Goal: Task Accomplishment & Management: Use online tool/utility

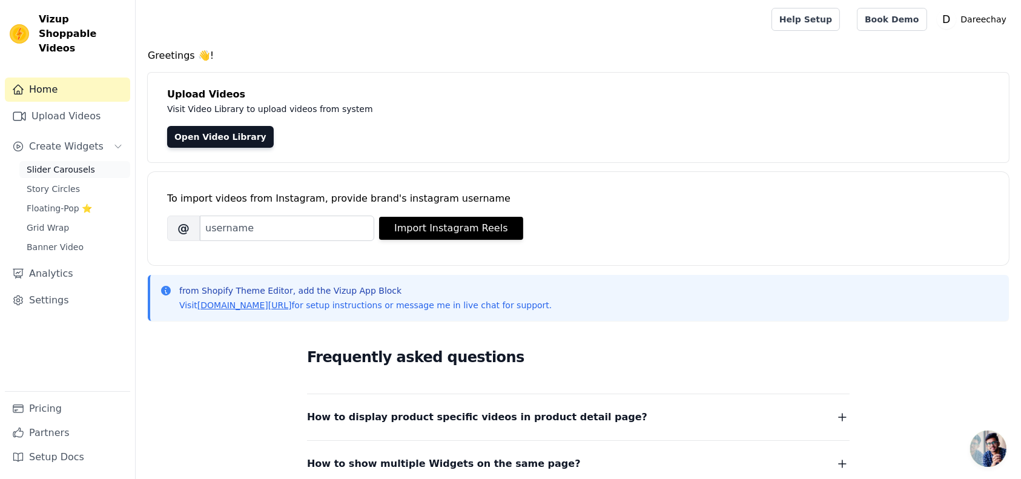
click at [66, 163] on span "Slider Carousels" at bounding box center [61, 169] width 68 height 12
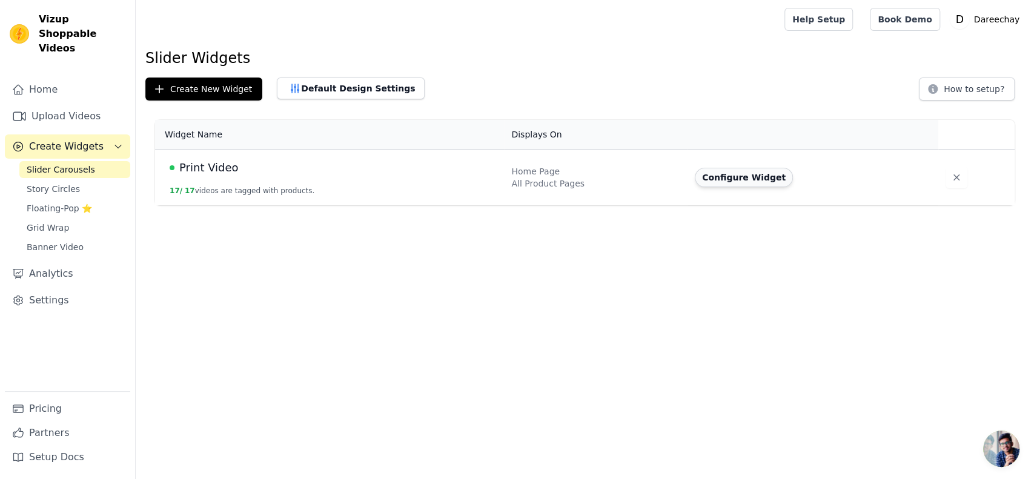
click at [728, 177] on button "Configure Widget" at bounding box center [744, 177] width 98 height 19
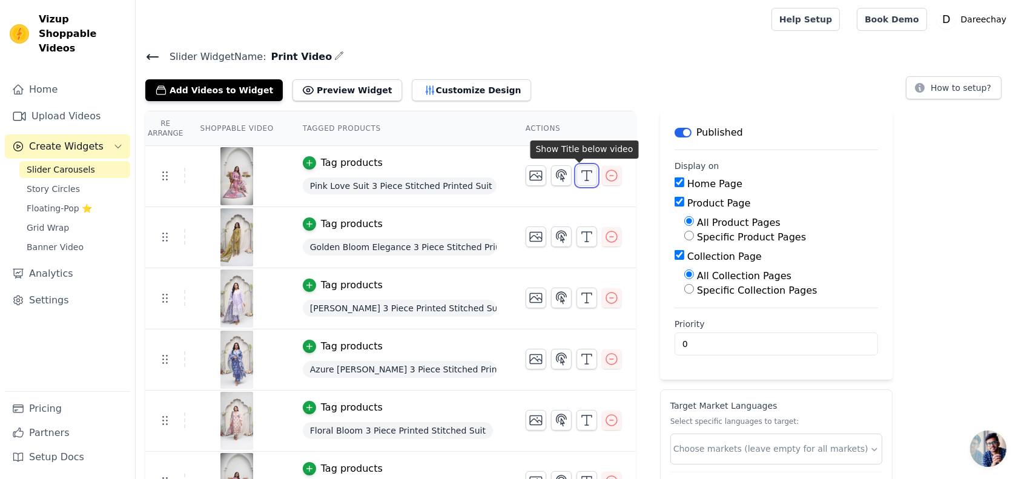
click at [579, 177] on icon "button" at bounding box center [586, 175] width 15 height 15
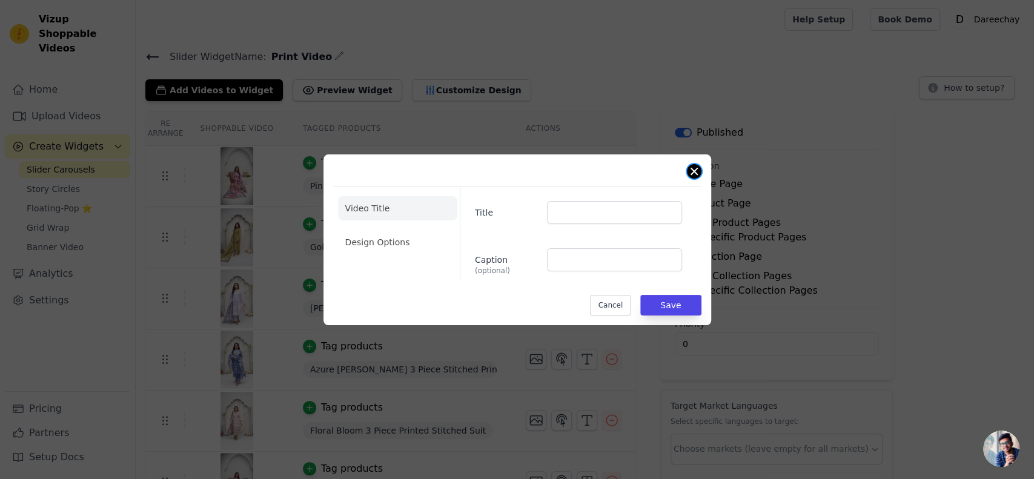
click at [692, 171] on button "Close modal" at bounding box center [694, 171] width 15 height 15
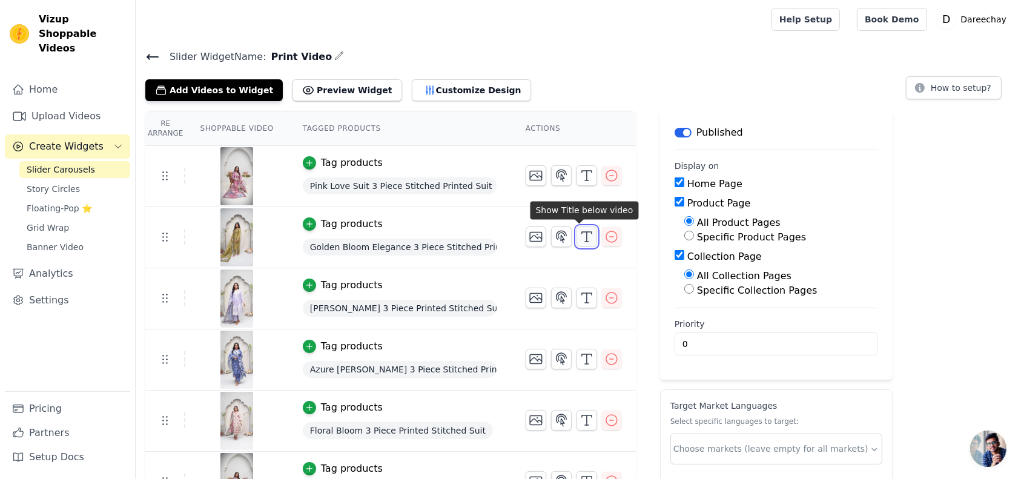
click at [579, 233] on icon "button" at bounding box center [586, 236] width 15 height 15
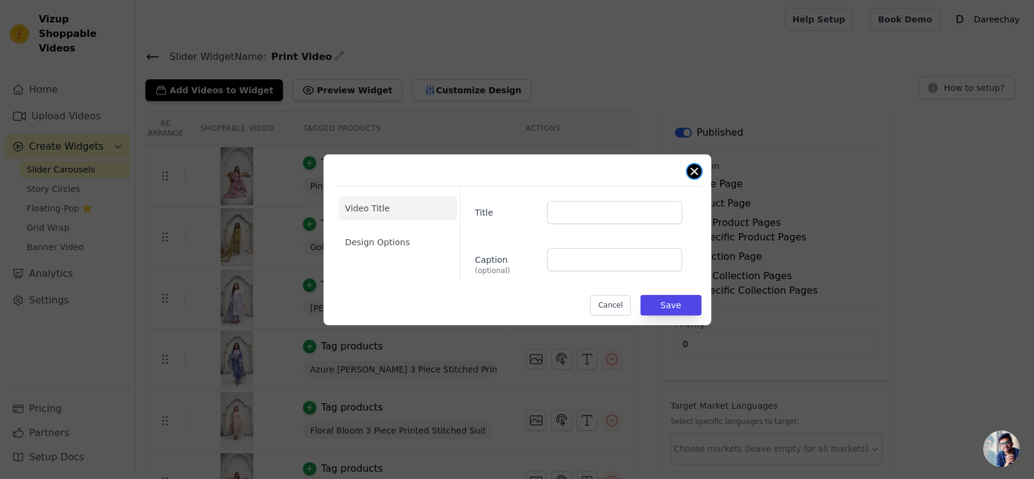
click at [695, 168] on button "Close modal" at bounding box center [694, 171] width 15 height 15
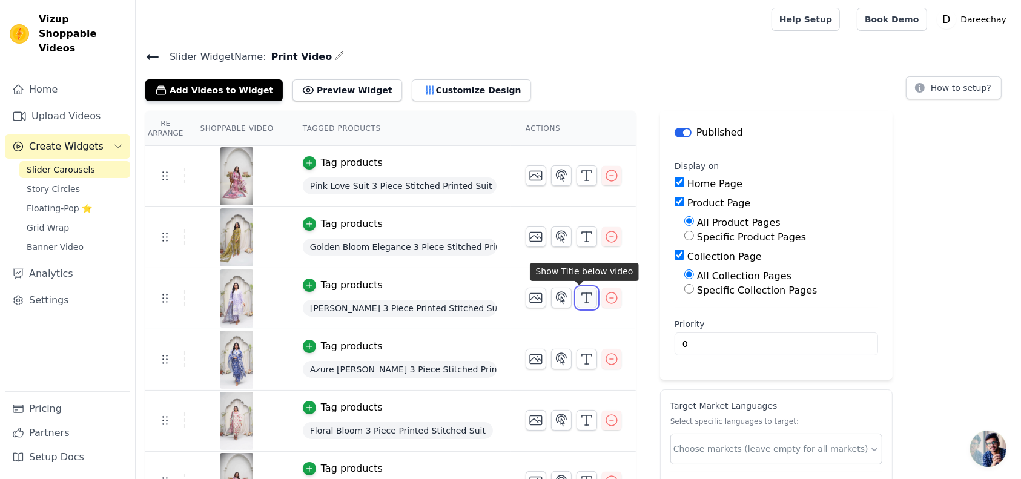
click at [583, 295] on icon "button" at bounding box center [586, 298] width 15 height 15
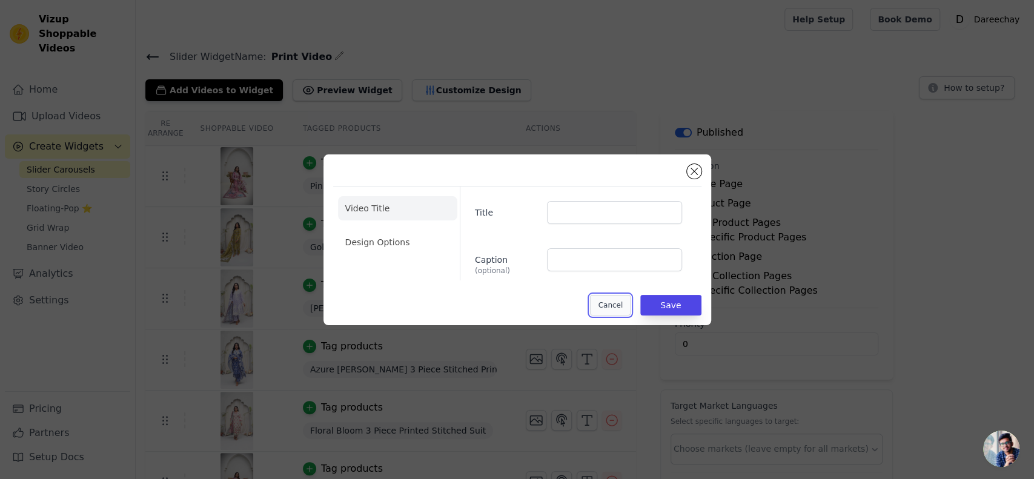
click at [609, 302] on button "Cancel" at bounding box center [610, 305] width 41 height 21
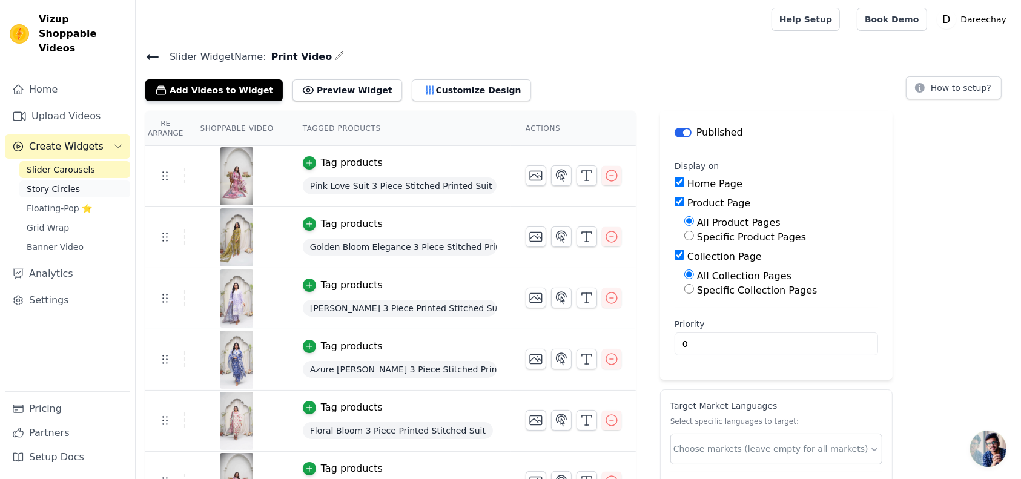
click at [62, 183] on span "Story Circles" at bounding box center [53, 189] width 53 height 12
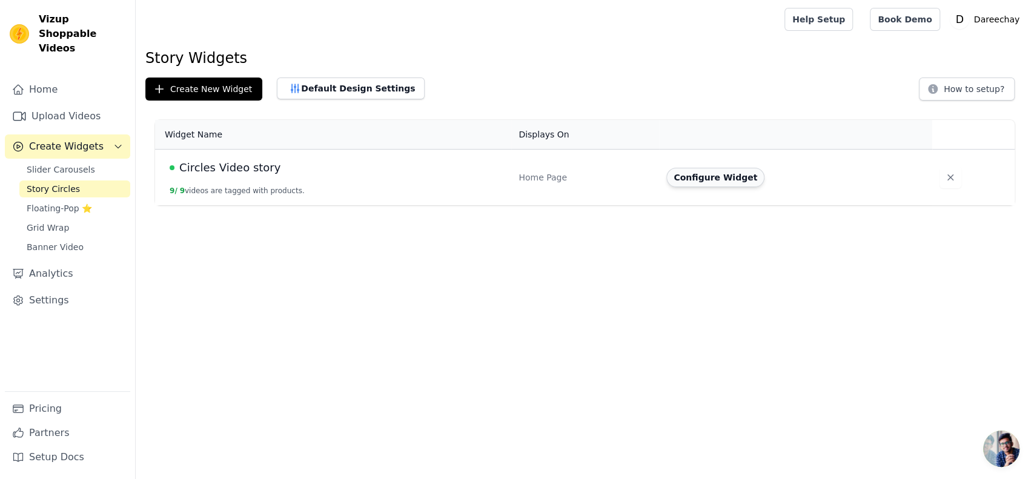
click at [717, 173] on button "Configure Widget" at bounding box center [715, 177] width 98 height 19
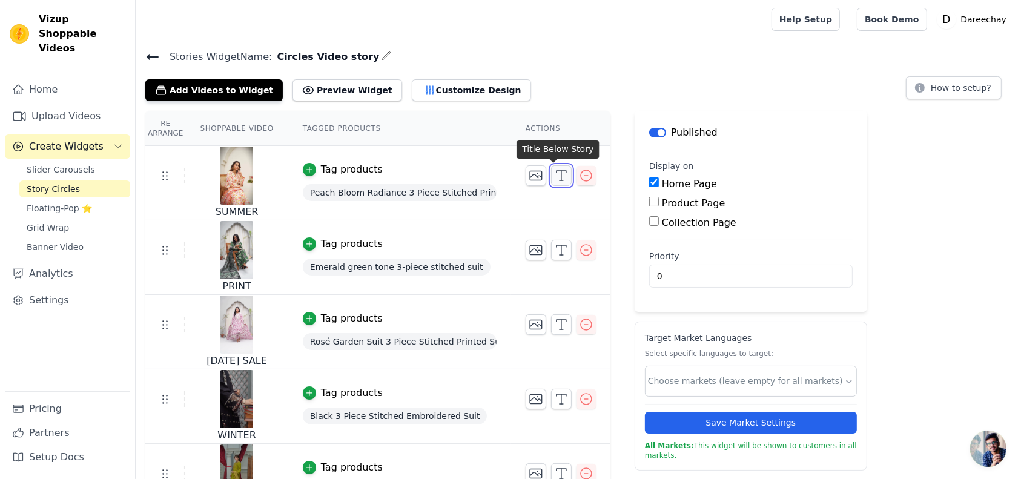
click at [554, 177] on icon "button" at bounding box center [561, 175] width 15 height 15
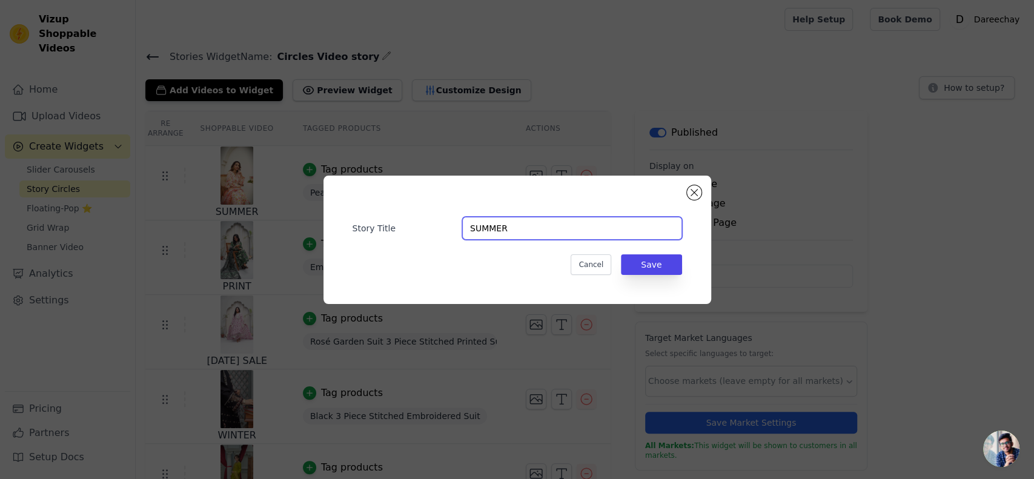
click at [527, 225] on input "SUMMER" at bounding box center [572, 228] width 220 height 23
click at [654, 266] on button "Save" at bounding box center [651, 264] width 61 height 21
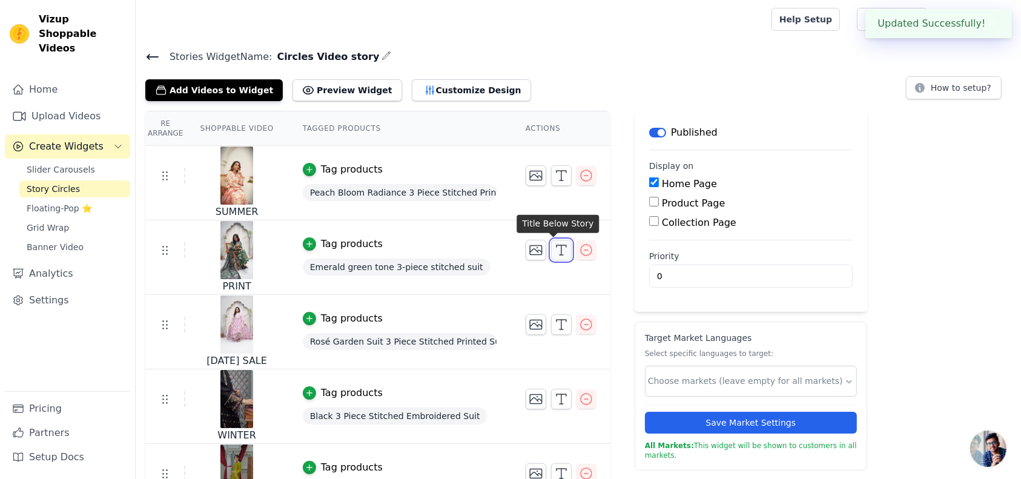
click at [554, 256] on icon "button" at bounding box center [561, 250] width 15 height 15
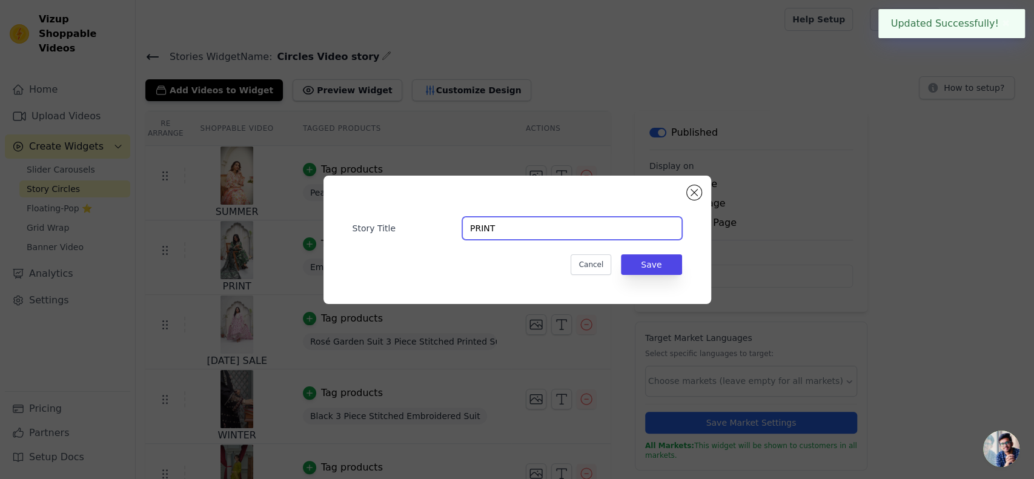
click at [532, 224] on input "PRINT" at bounding box center [572, 228] width 220 height 23
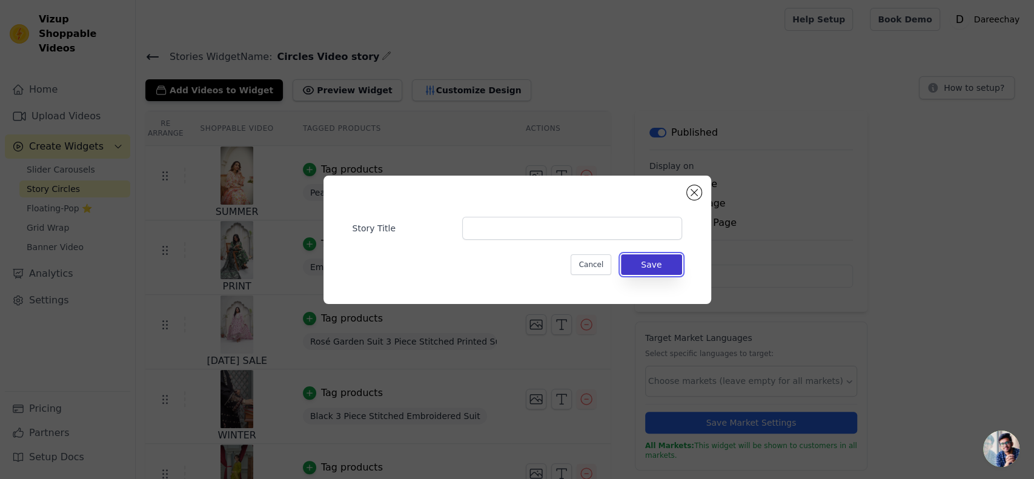
click at [646, 256] on button "Save" at bounding box center [651, 264] width 61 height 21
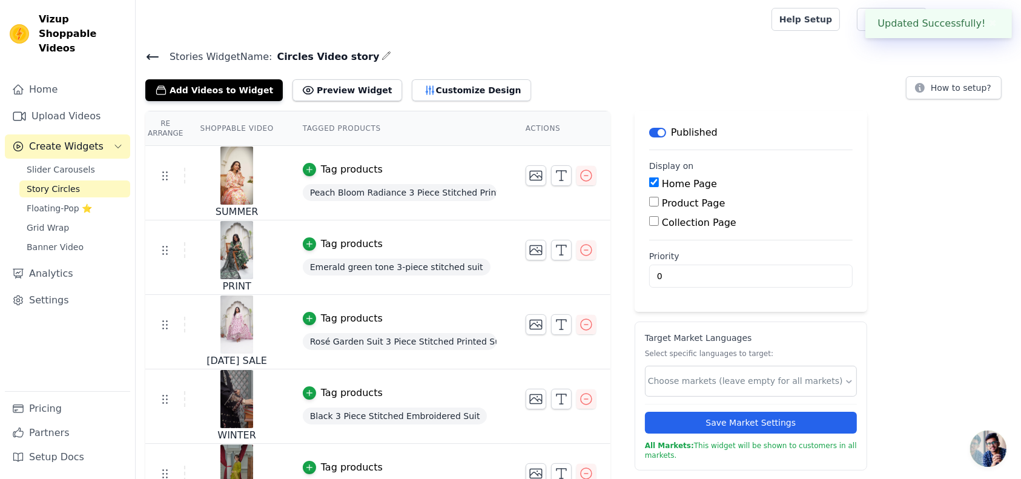
click at [659, 263] on div "Priority 0" at bounding box center [750, 269] width 203 height 38
click at [557, 325] on icon "button" at bounding box center [561, 324] width 15 height 15
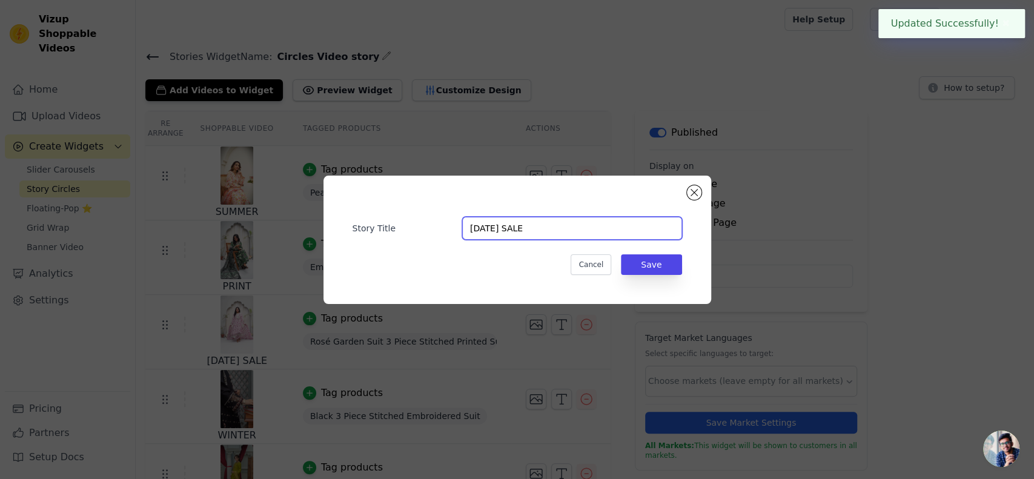
click at [552, 228] on input "[DATE] SALE" at bounding box center [572, 228] width 220 height 23
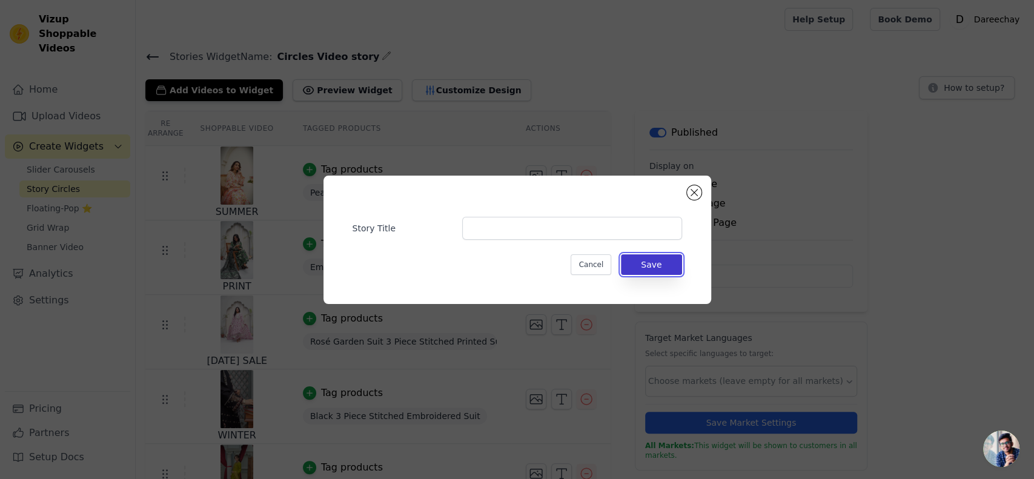
click at [645, 269] on button "Save" at bounding box center [651, 264] width 61 height 21
click at [661, 264] on button "Save" at bounding box center [651, 264] width 61 height 21
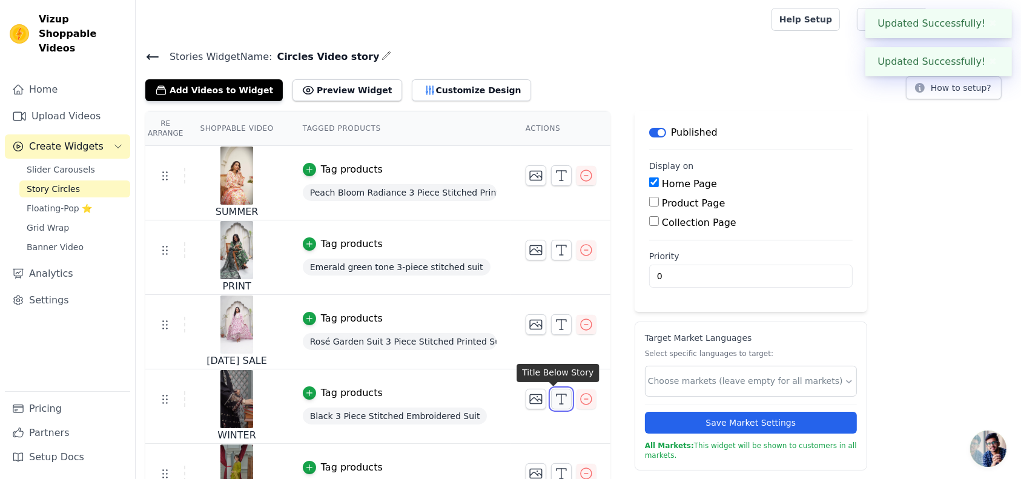
click at [554, 395] on icon "button" at bounding box center [561, 399] width 15 height 15
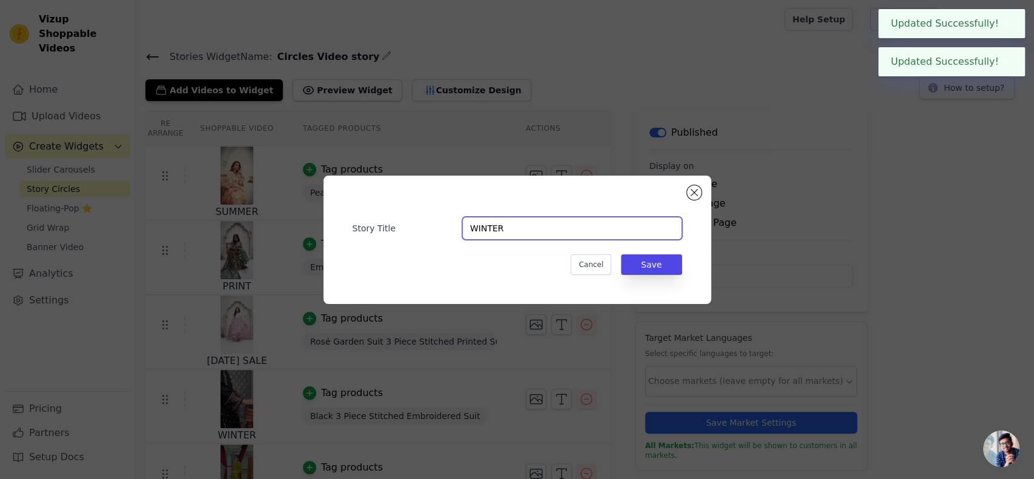
click at [562, 237] on input "WINTER" at bounding box center [572, 228] width 220 height 23
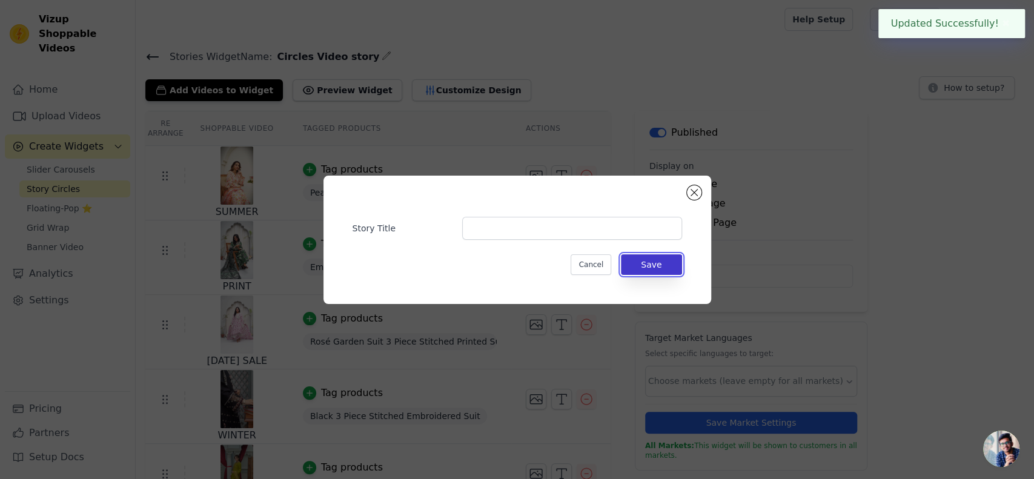
click at [644, 263] on button "Save" at bounding box center [651, 264] width 61 height 21
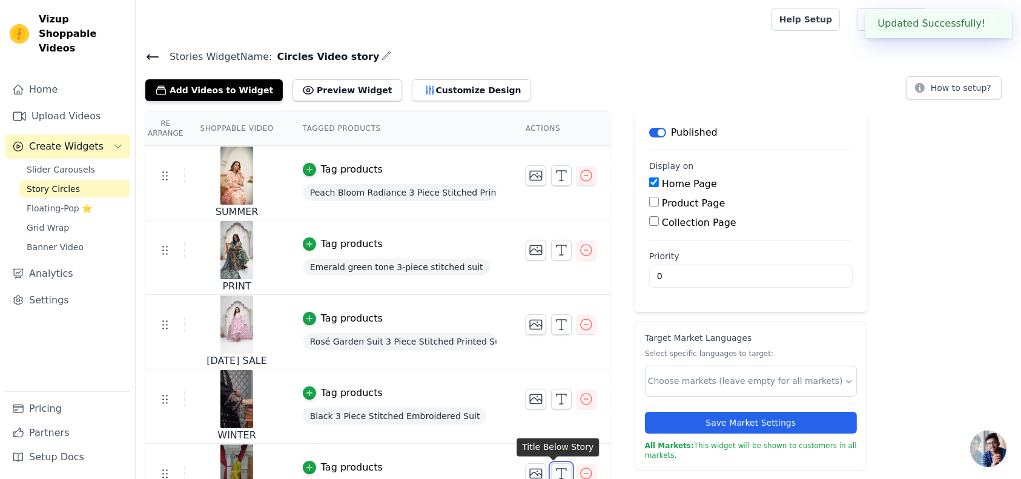
click at [556, 469] on polyline "button" at bounding box center [561, 470] width 10 height 2
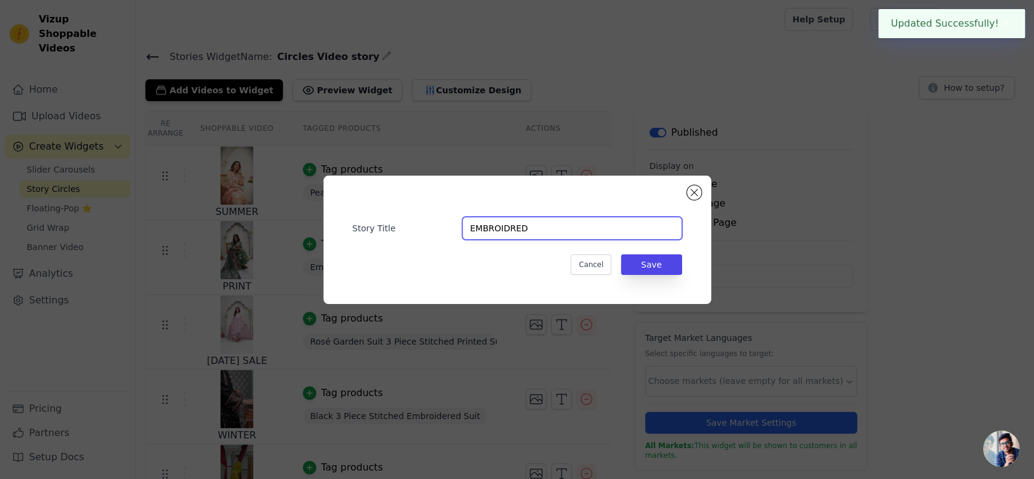
click at [554, 228] on input "EMBROIDRED" at bounding box center [572, 228] width 220 height 23
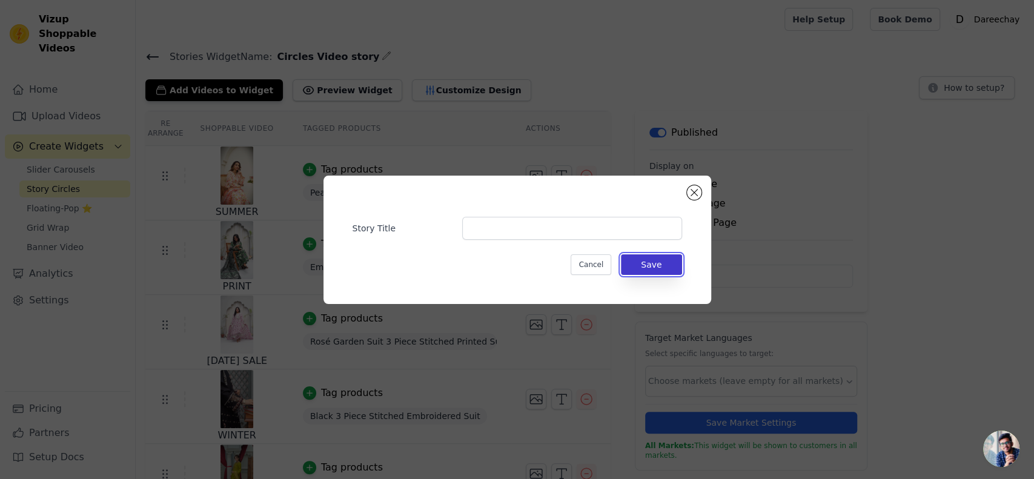
click at [635, 256] on button "Save" at bounding box center [651, 264] width 61 height 21
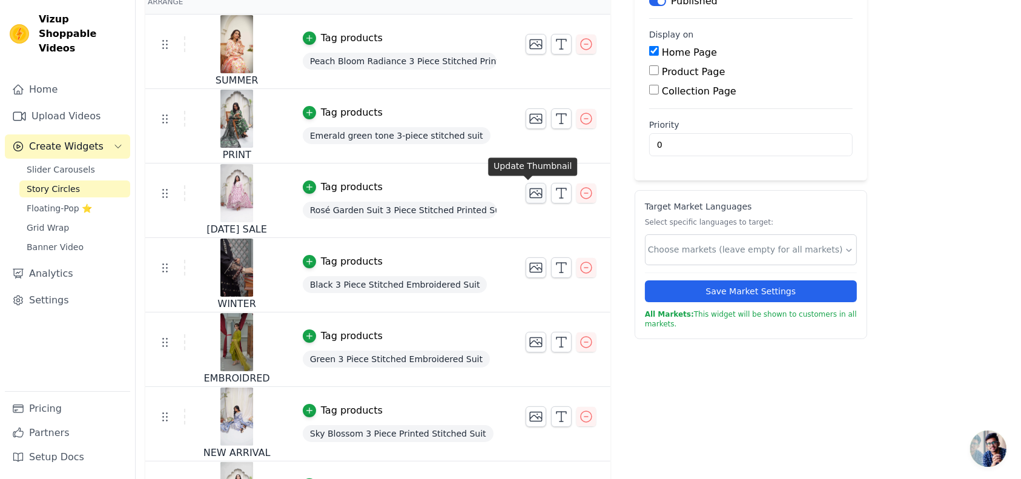
scroll to position [134, 0]
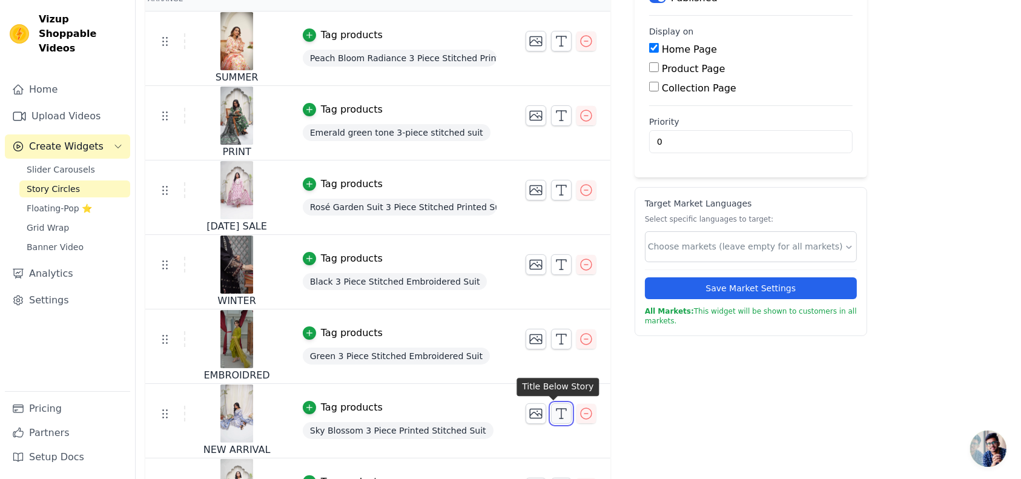
click at [554, 413] on icon "button" at bounding box center [561, 413] width 15 height 15
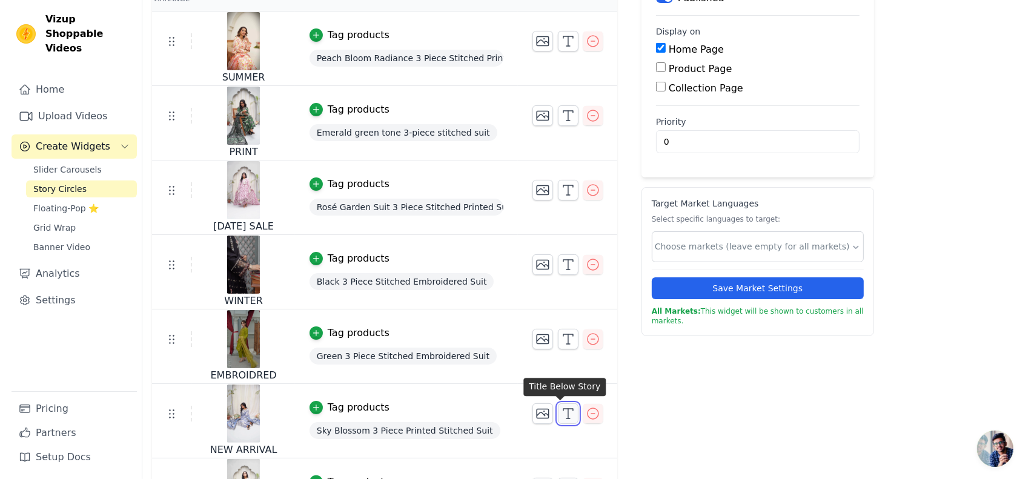
scroll to position [0, 0]
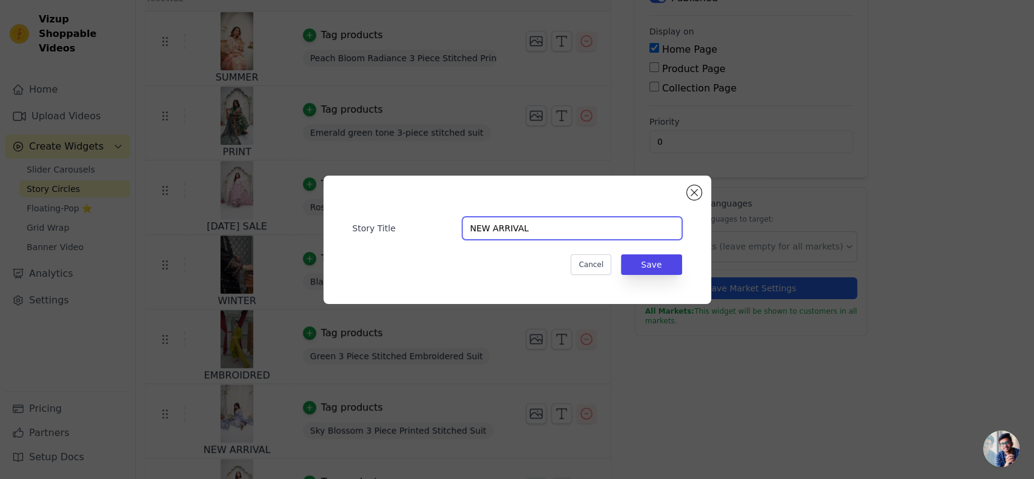
click at [519, 228] on input "NEW ARRIVAL" at bounding box center [572, 228] width 220 height 23
click at [648, 268] on button "Save" at bounding box center [651, 264] width 61 height 21
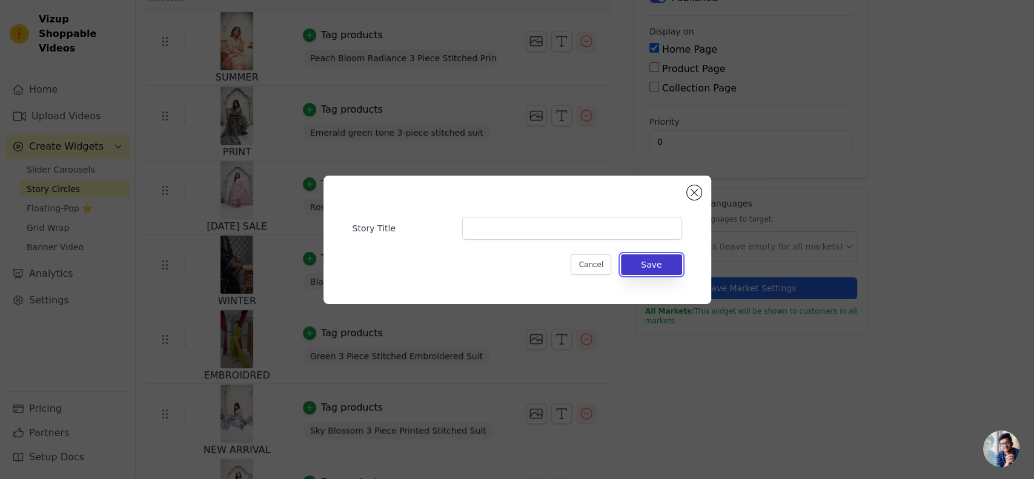
click at [648, 268] on button "Save" at bounding box center [651, 264] width 61 height 21
click at [655, 255] on button "Save" at bounding box center [651, 264] width 61 height 21
click at [665, 261] on button "Save" at bounding box center [651, 264] width 61 height 21
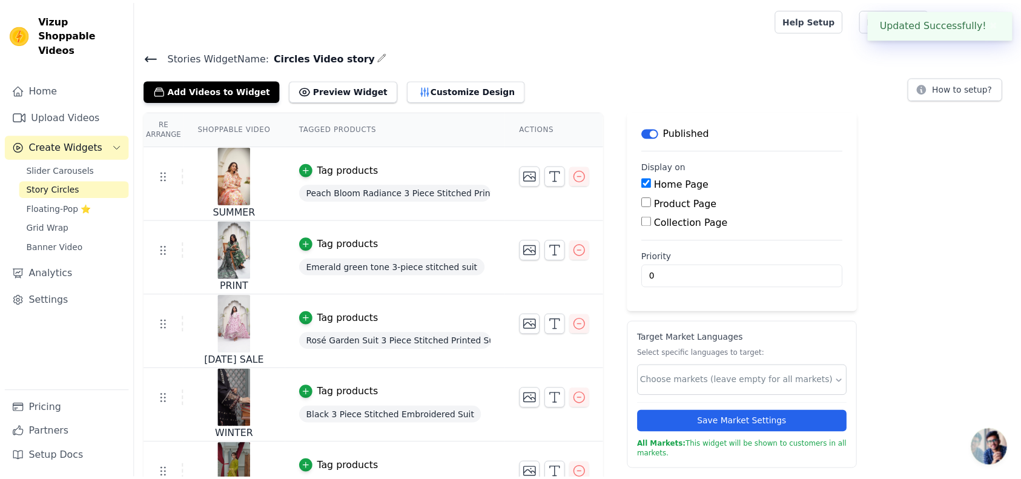
scroll to position [134, 0]
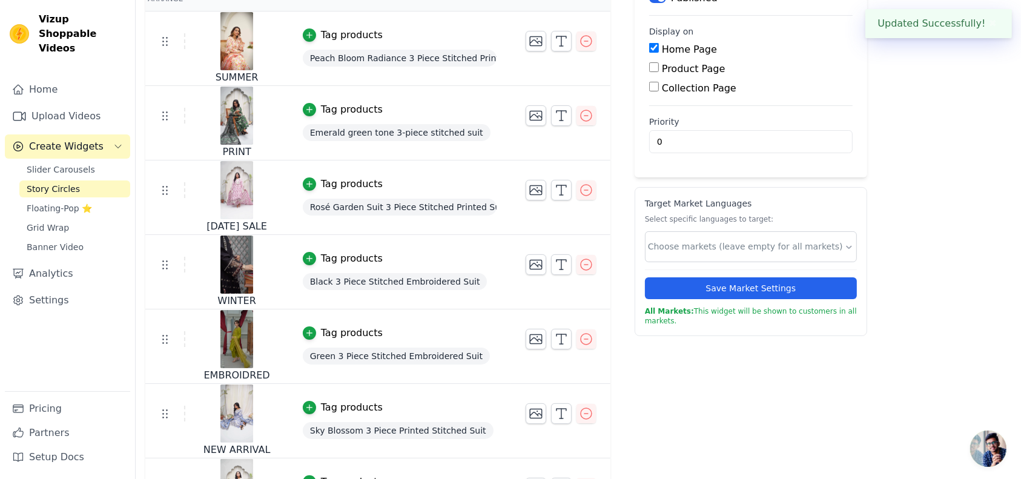
click at [652, 267] on div "Target Market Languages Select specific languages to target: Save Market Settin…" at bounding box center [751, 261] width 212 height 128
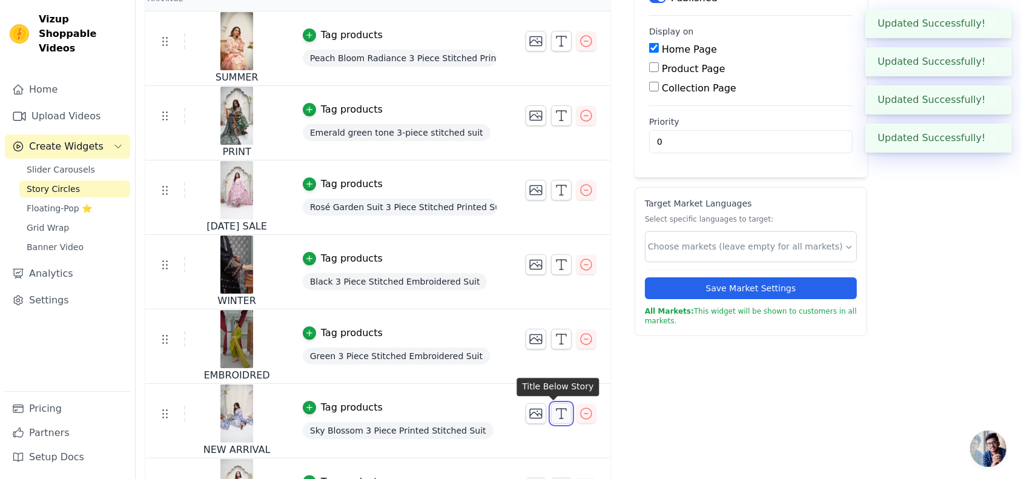
click at [554, 418] on icon "button" at bounding box center [561, 413] width 15 height 15
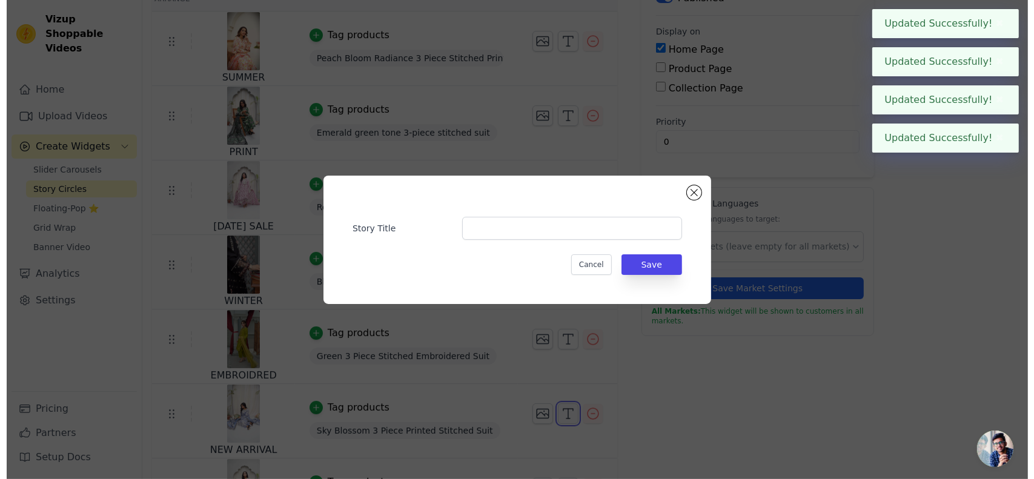
scroll to position [0, 0]
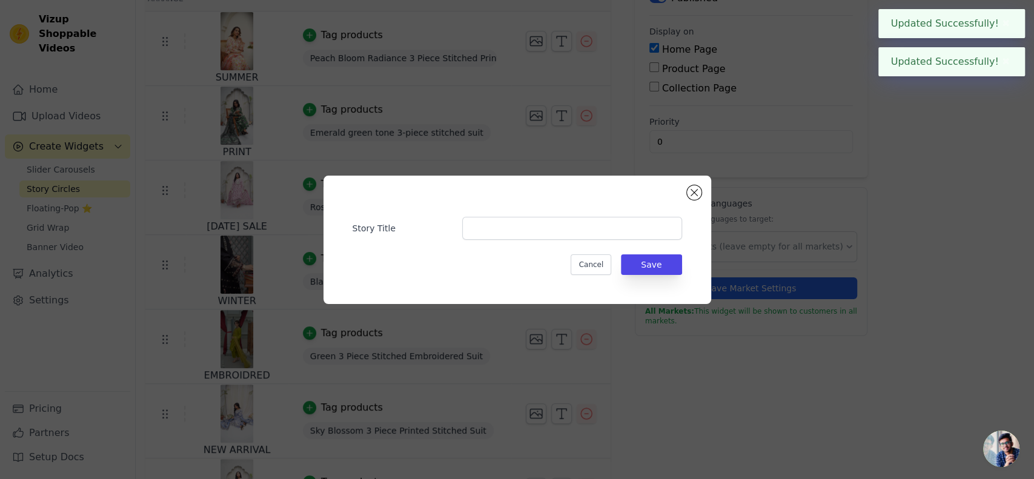
click at [625, 414] on div "Story Title Cancel Save" at bounding box center [517, 239] width 1034 height 479
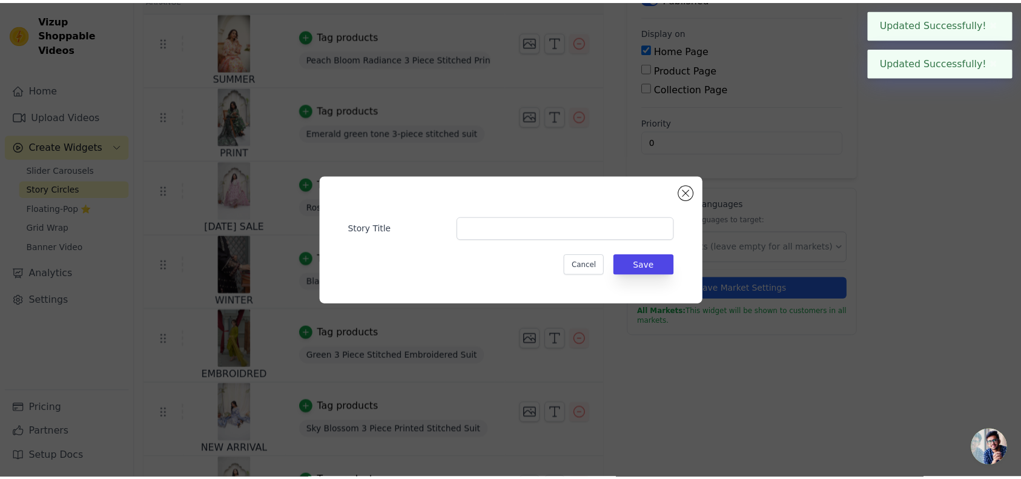
scroll to position [134, 0]
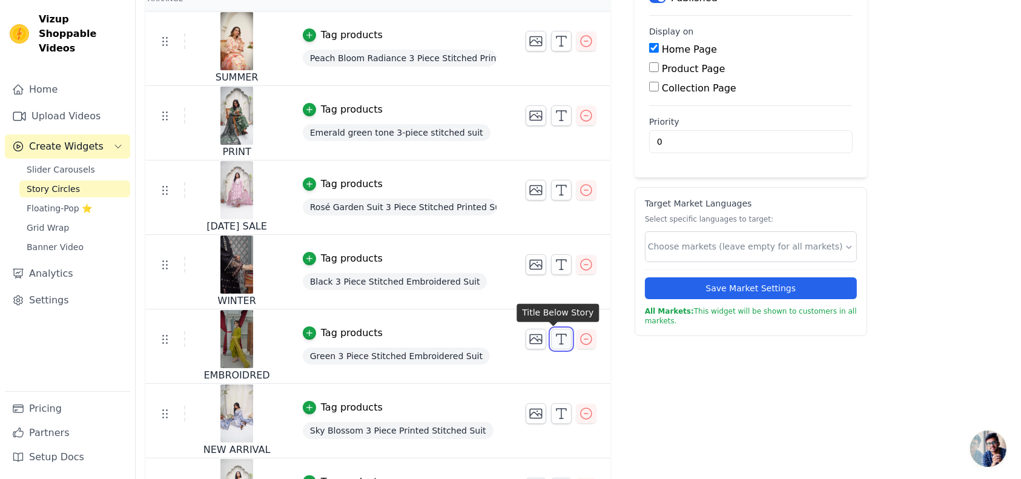
click at [554, 338] on icon "button" at bounding box center [561, 339] width 15 height 15
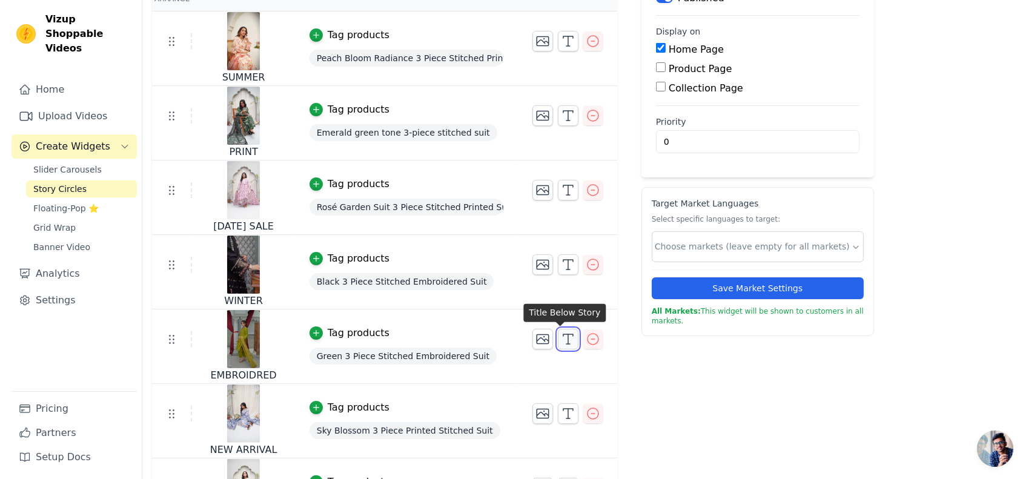
scroll to position [0, 0]
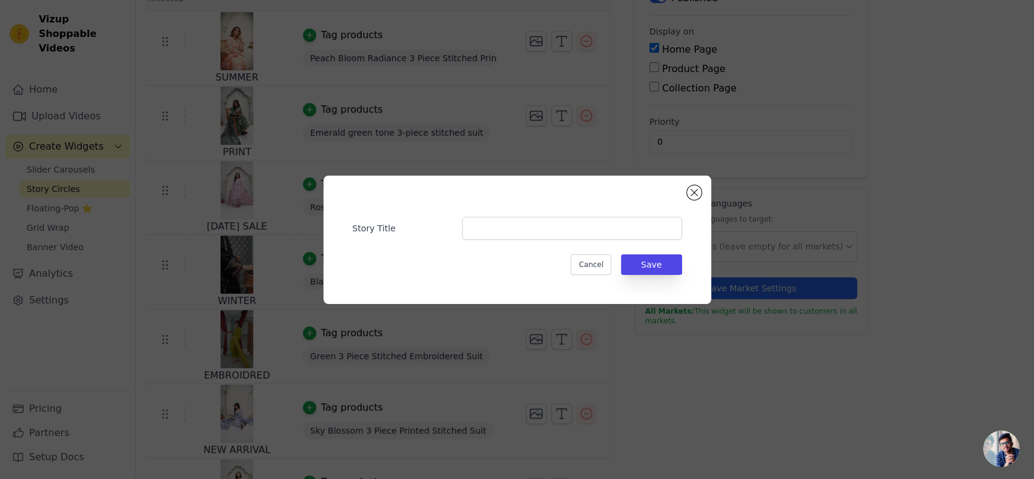
click at [632, 358] on div "Story Title Cancel Save" at bounding box center [517, 239] width 1034 height 479
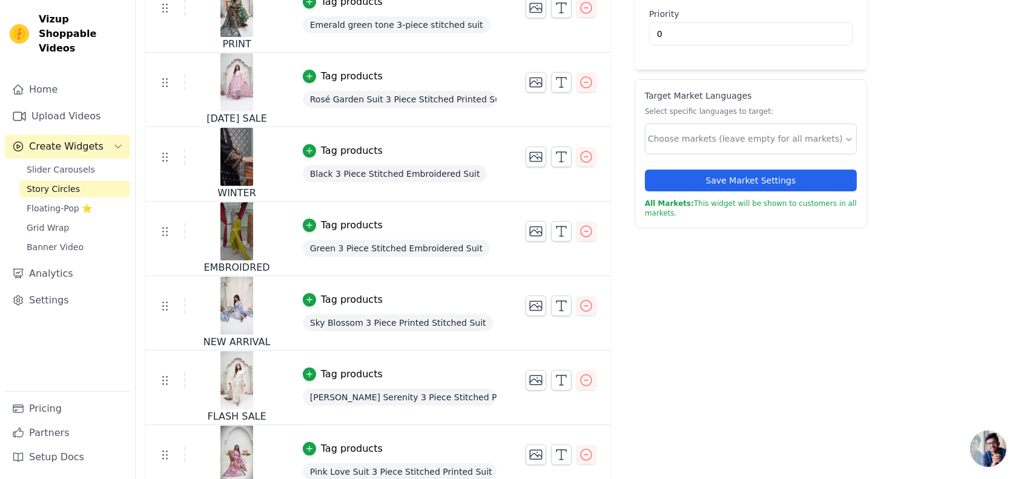
scroll to position [242, 0]
click at [554, 381] on icon "button" at bounding box center [561, 380] width 15 height 15
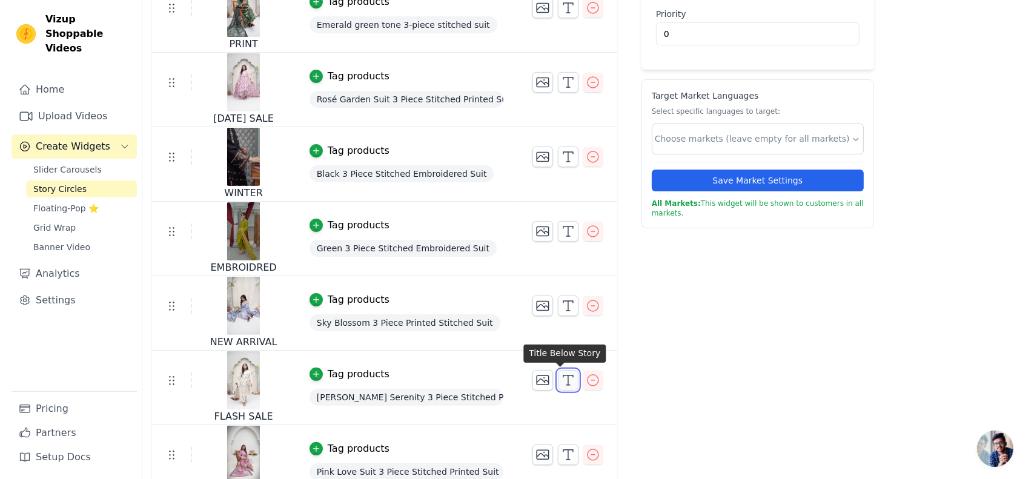
scroll to position [0, 0]
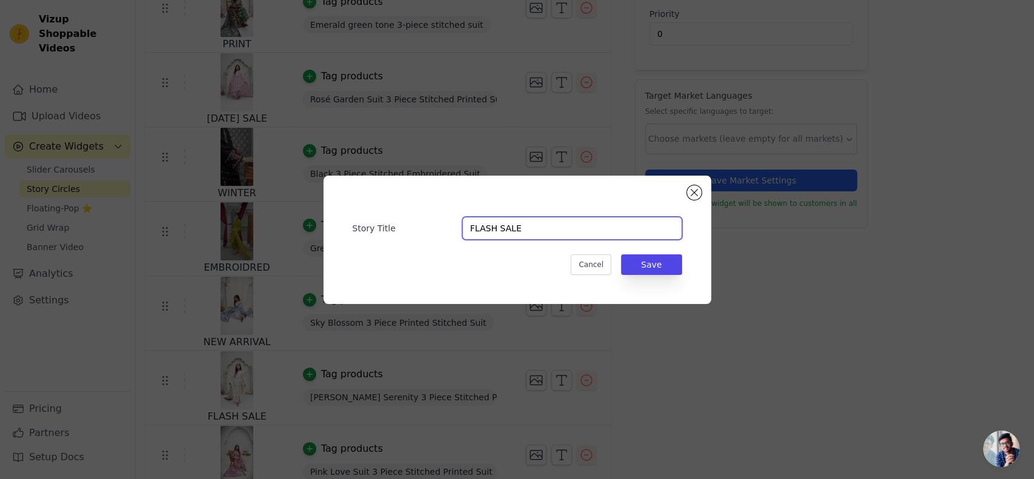
click at [564, 226] on input "FLASH SALE" at bounding box center [572, 228] width 220 height 23
click at [657, 254] on button "Save" at bounding box center [651, 264] width 61 height 21
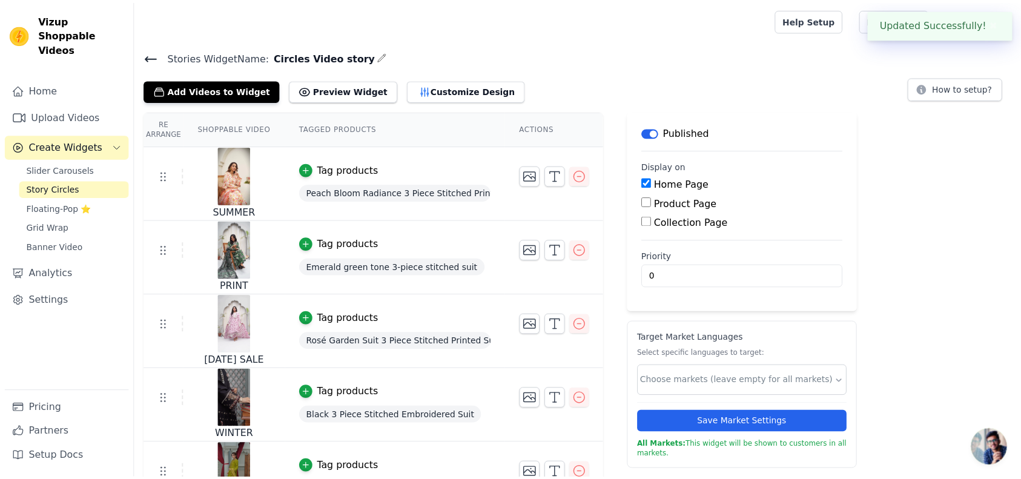
scroll to position [242, 0]
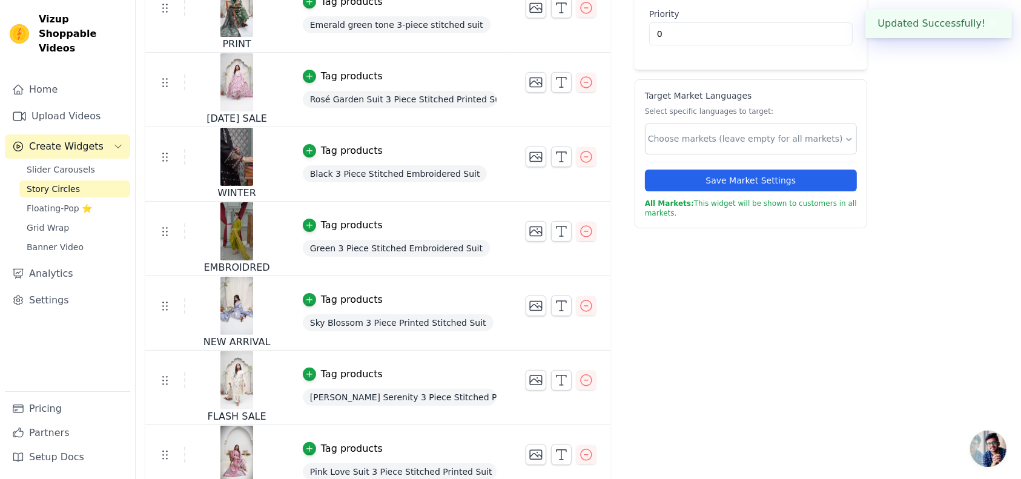
click at [657, 259] on div "Label Published Display on Home Page Product Page Collection Page Priority 0 Ta…" at bounding box center [751, 221] width 233 height 705
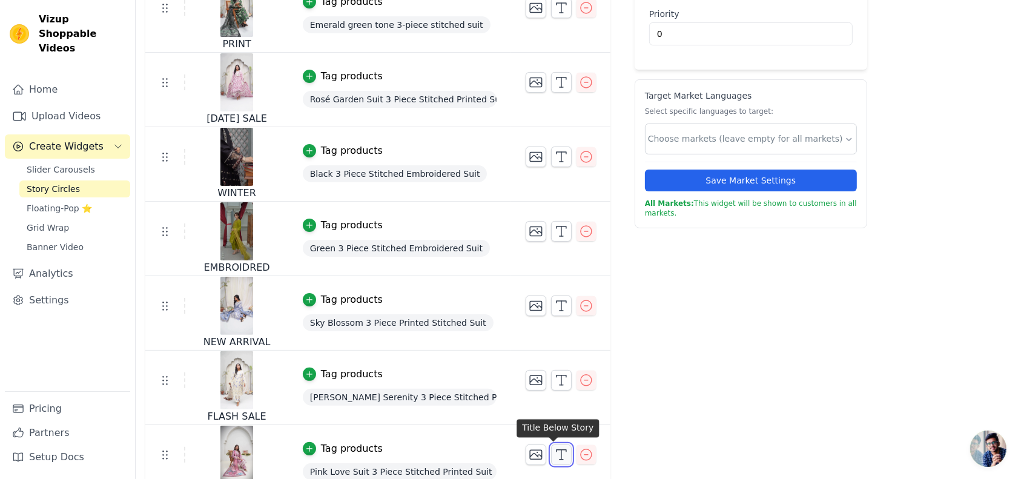
click at [557, 458] on icon "button" at bounding box center [561, 454] width 15 height 15
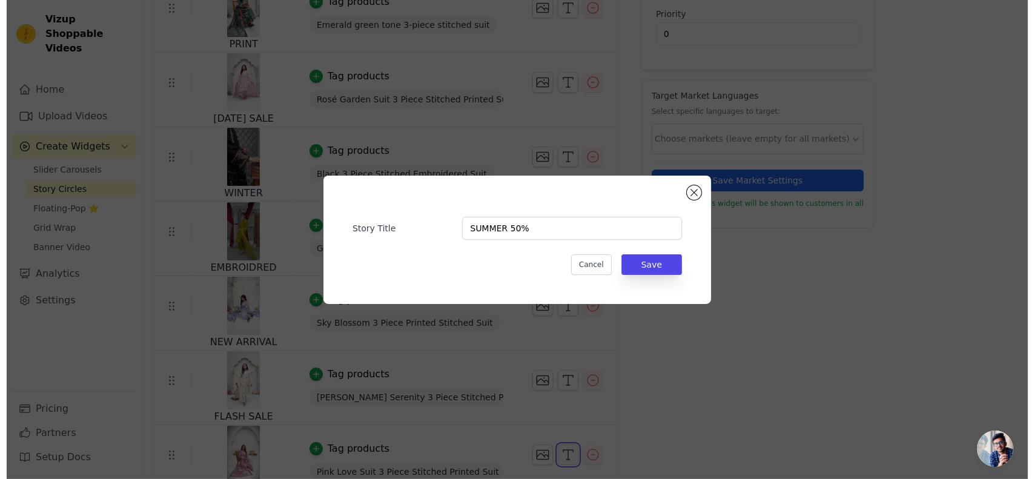
scroll to position [0, 0]
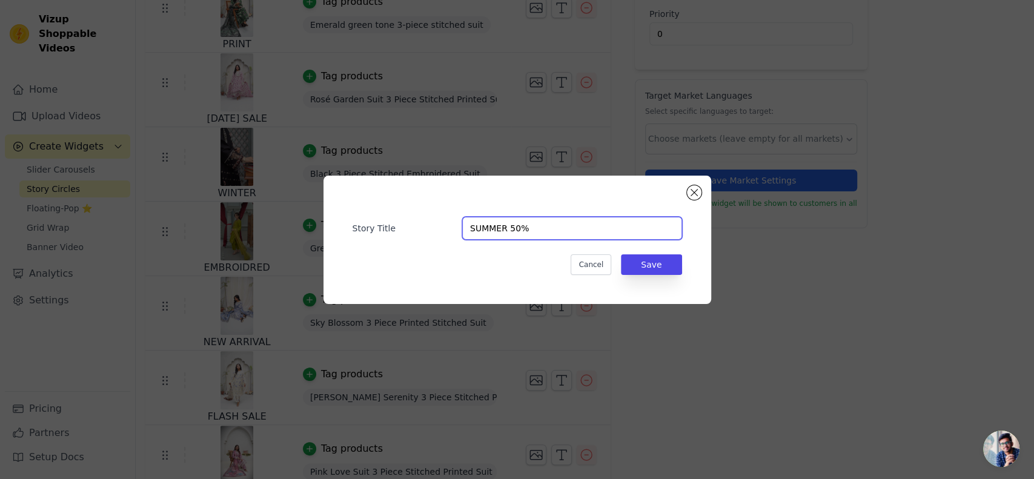
click at [547, 225] on input "SUMMER 50%" at bounding box center [572, 228] width 220 height 23
click at [649, 262] on button "Save" at bounding box center [651, 264] width 61 height 21
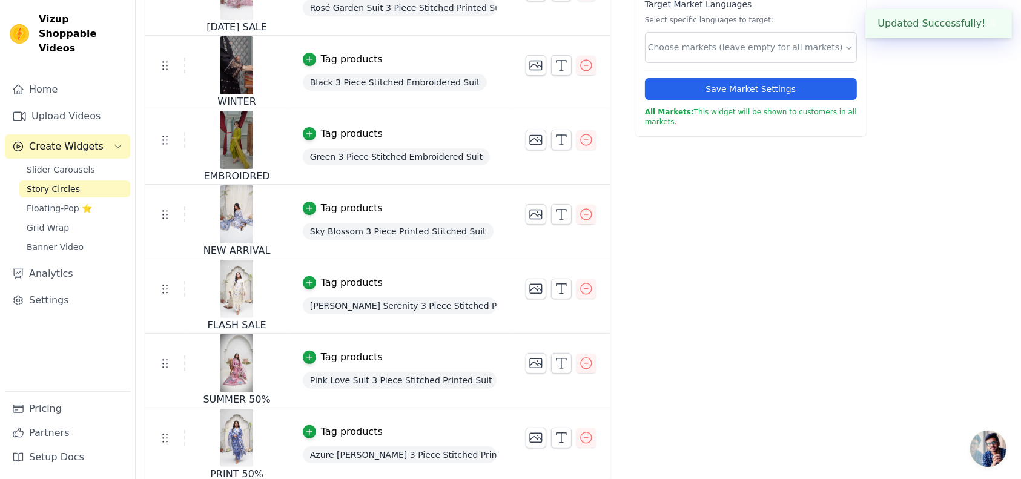
scroll to position [335, 0]
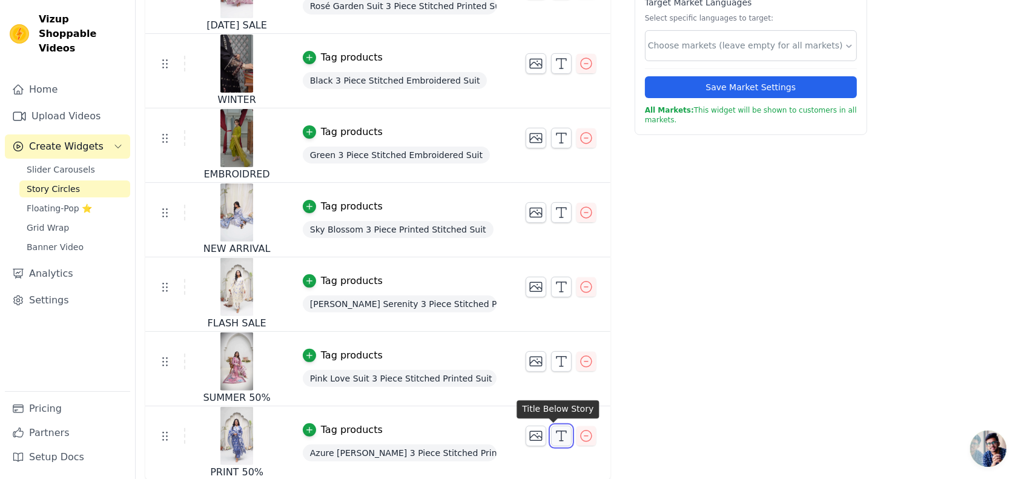
click at [556, 437] on icon "button" at bounding box center [561, 436] width 15 height 15
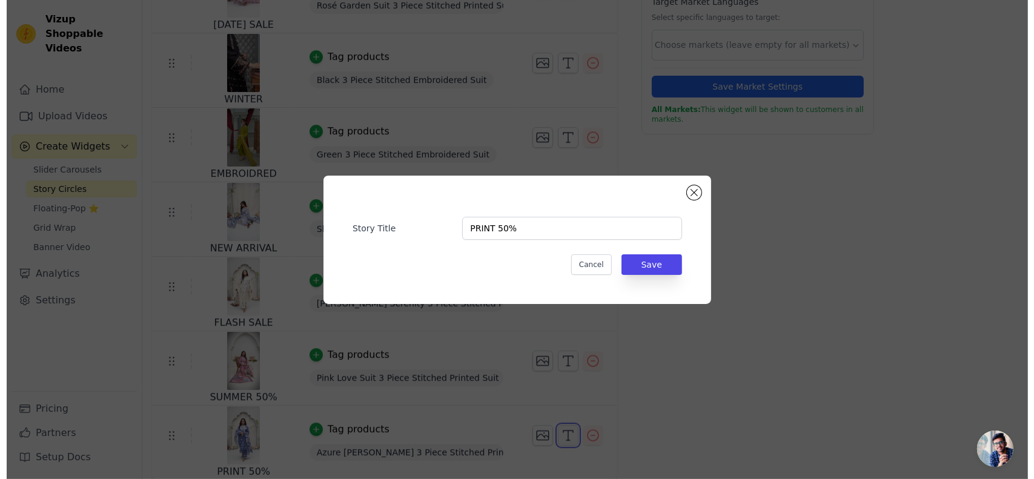
scroll to position [0, 0]
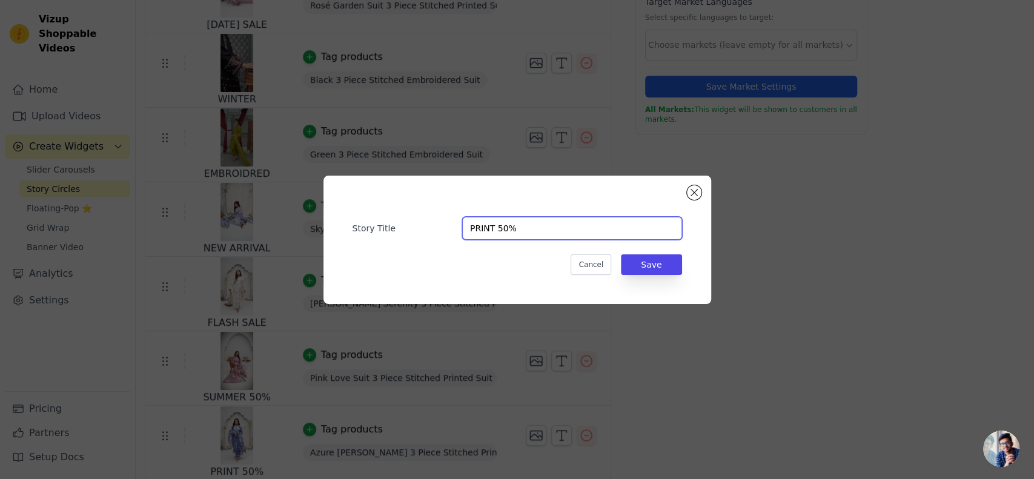
click at [581, 233] on input "PRINT 50%" at bounding box center [572, 228] width 220 height 23
click at [663, 262] on button "Save" at bounding box center [651, 264] width 61 height 21
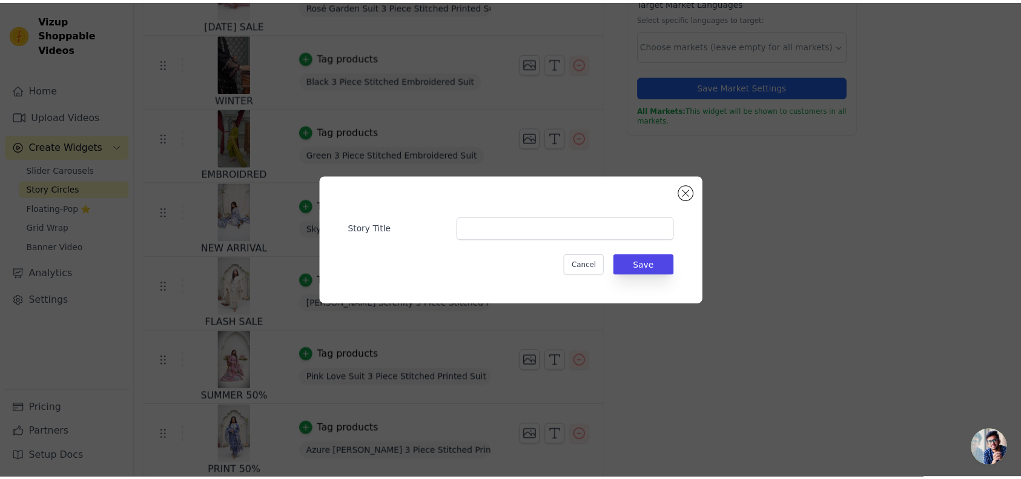
scroll to position [335, 0]
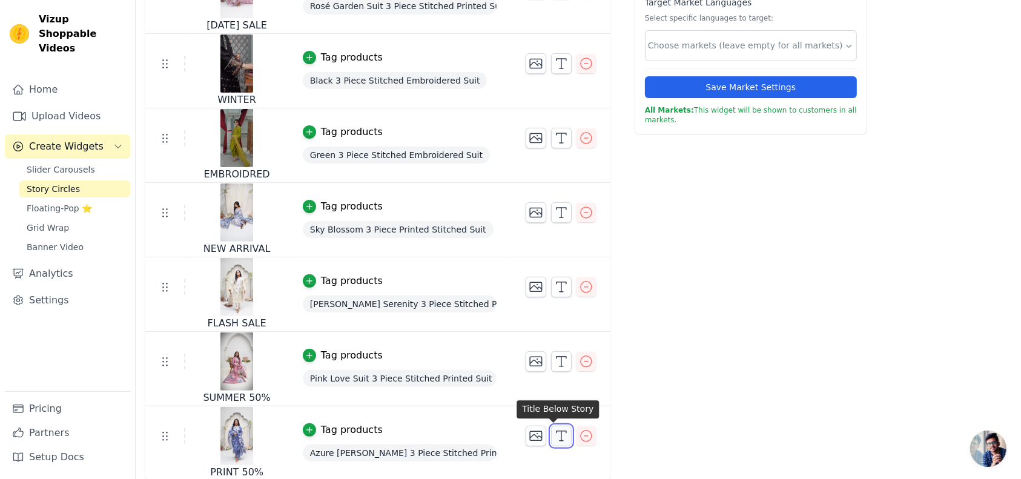
click at [554, 439] on icon "button" at bounding box center [561, 436] width 15 height 15
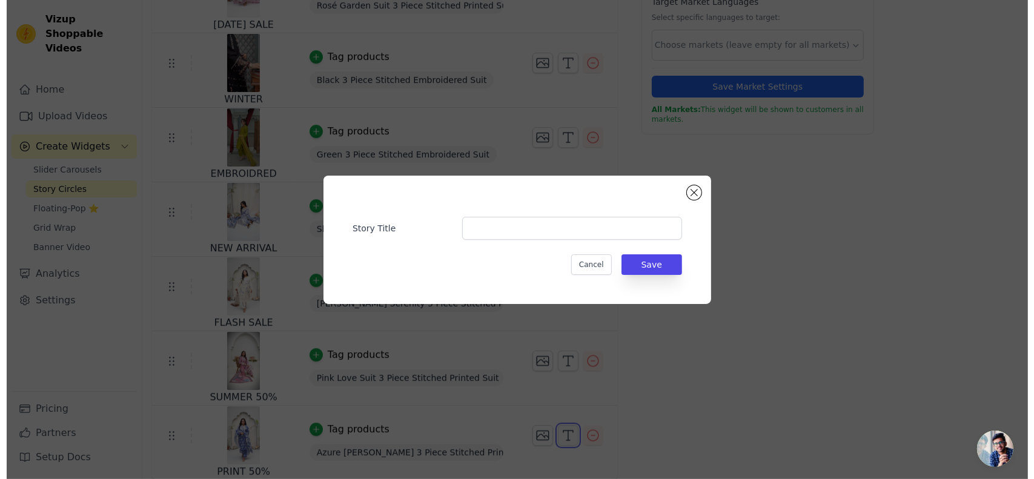
scroll to position [0, 0]
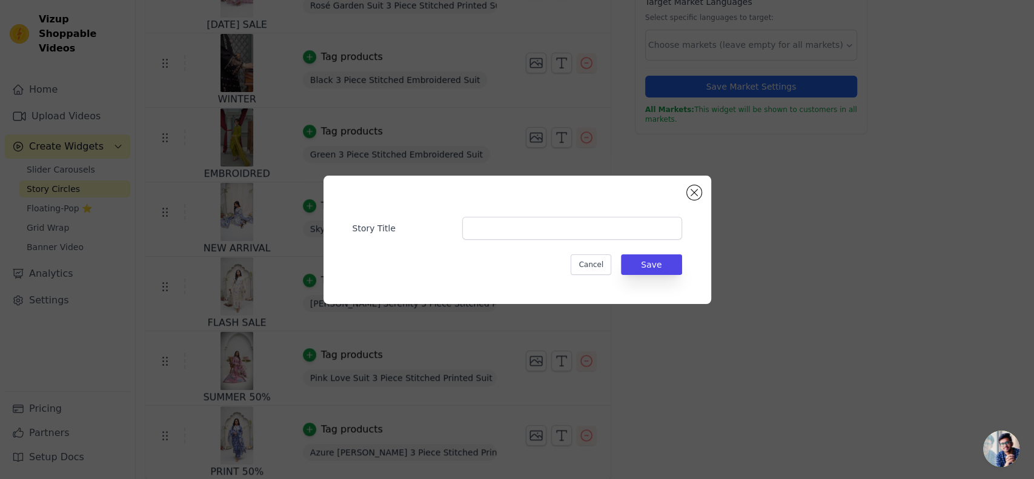
click at [634, 374] on div "Story Title Cancel Save" at bounding box center [517, 239] width 1034 height 479
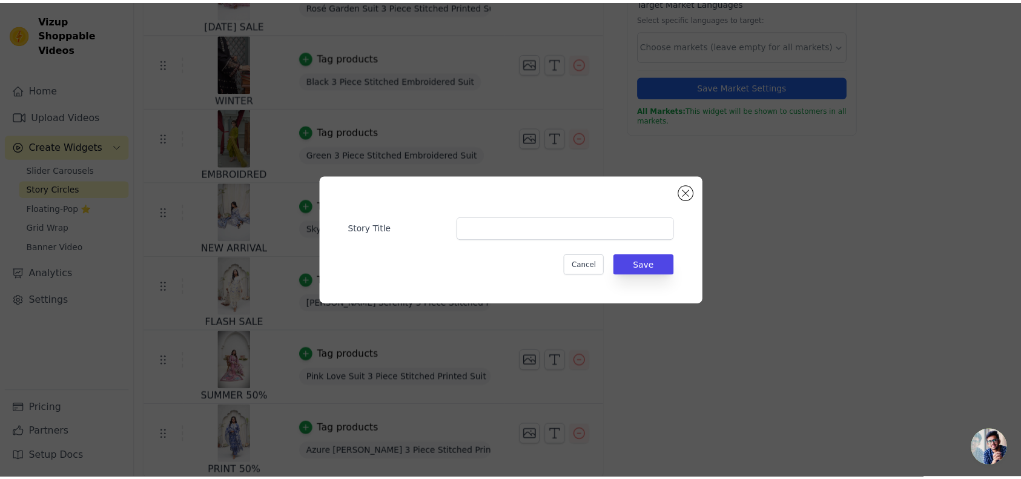
scroll to position [335, 0]
